Goal: Find specific page/section: Find specific page/section

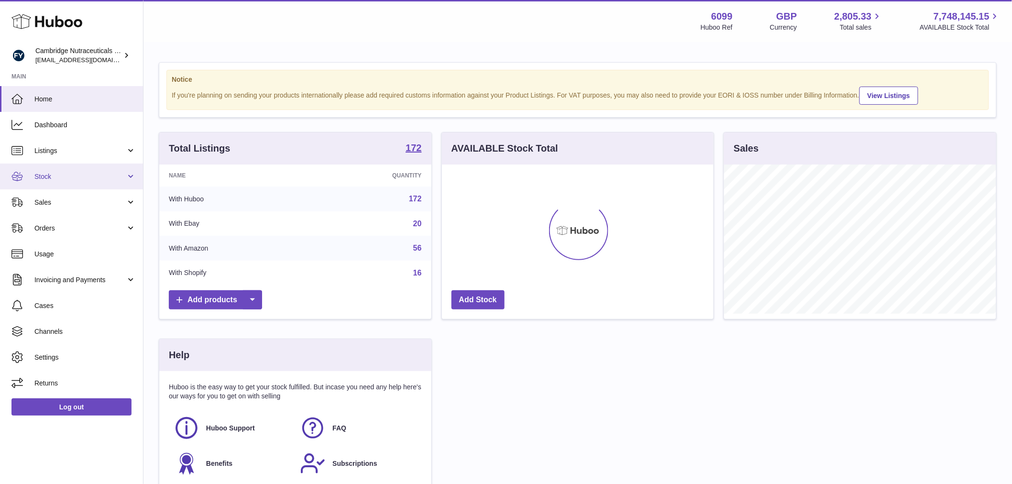
scroll to position [149, 272]
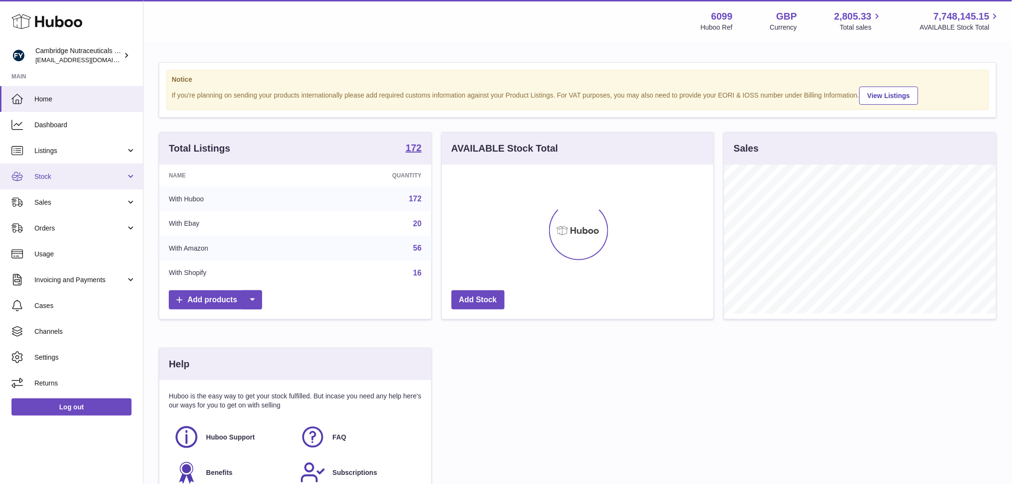
click at [79, 173] on span "Stock" at bounding box center [79, 176] width 91 height 9
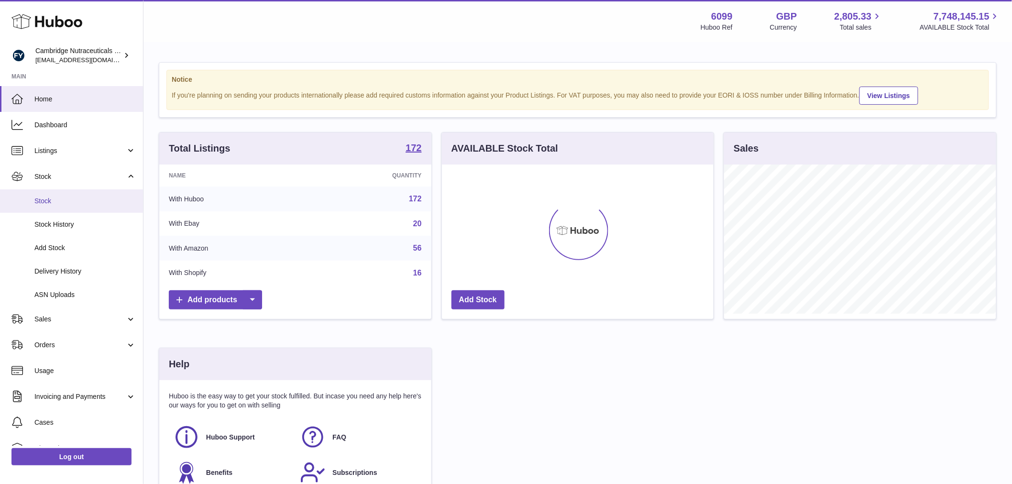
drag, startPoint x: 60, startPoint y: 199, endPoint x: 90, endPoint y: 187, distance: 32.2
click at [60, 199] on span "Stock" at bounding box center [84, 201] width 101 height 9
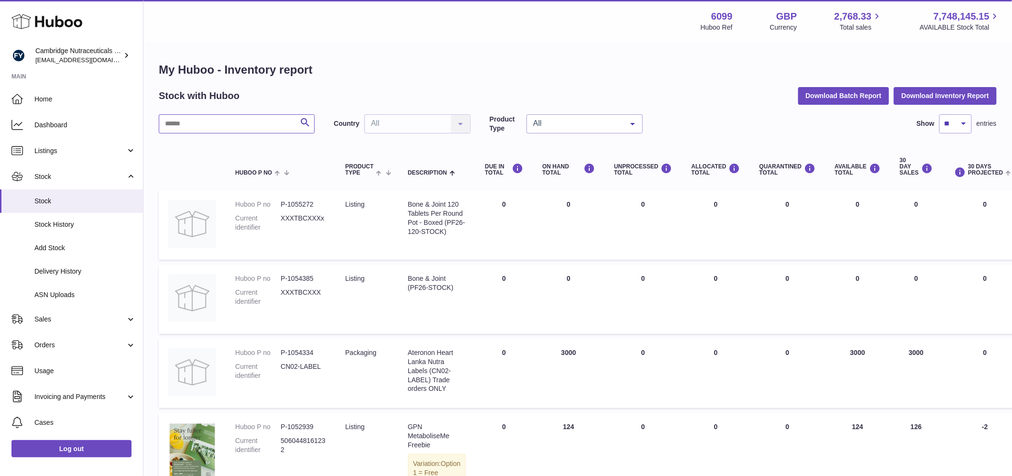
click at [216, 130] on input "text" at bounding box center [237, 123] width 156 height 19
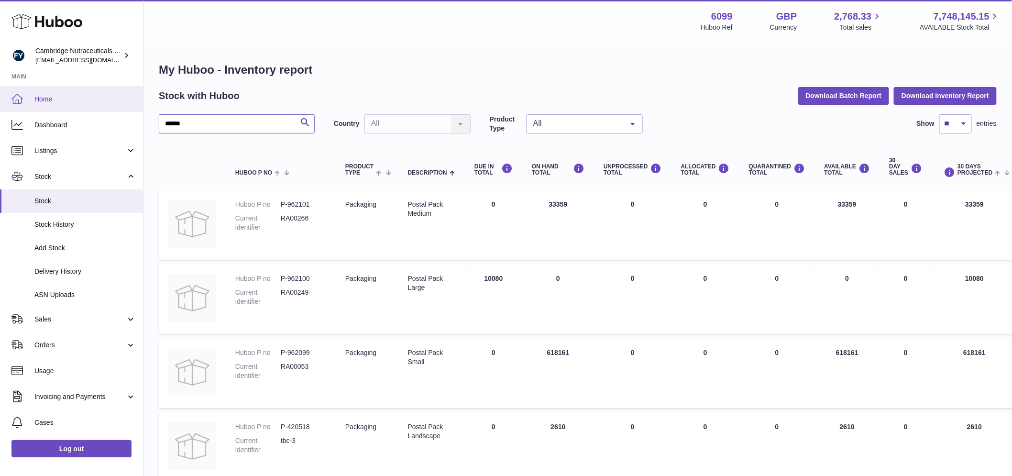
drag, startPoint x: 211, startPoint y: 120, endPoint x: 109, endPoint y: 83, distance: 108.8
type input "*****"
